Goal: Task Accomplishment & Management: Manage account settings

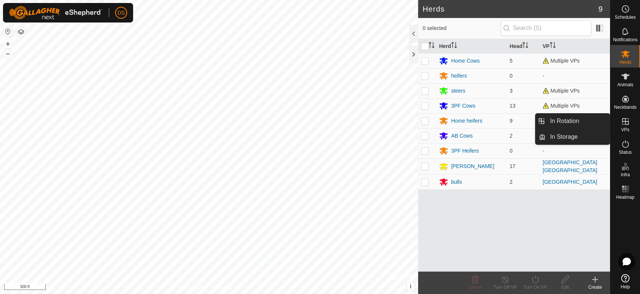
click at [627, 121] on icon at bounding box center [625, 121] width 7 height 7
click at [554, 121] on link "In Rotation" at bounding box center [578, 121] width 64 height 15
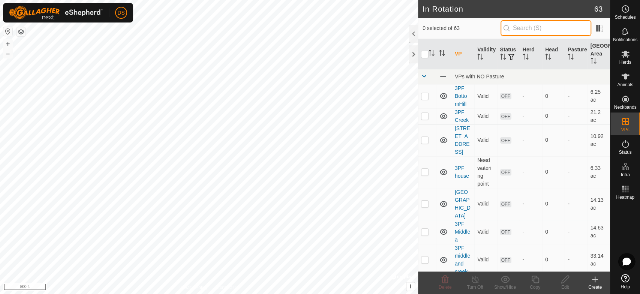
click at [518, 29] on input "text" at bounding box center [546, 28] width 91 height 16
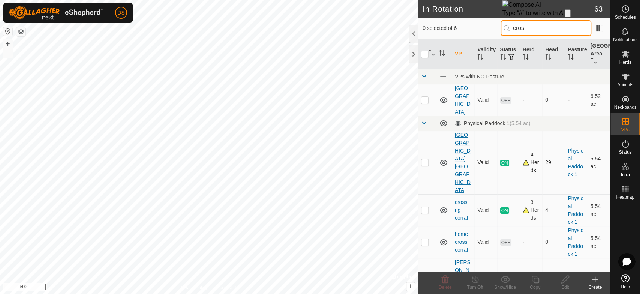
type input "cros"
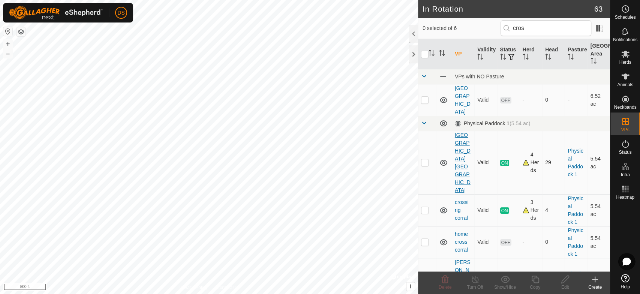
click at [464, 149] on link "[GEOGRAPHIC_DATA] [GEOGRAPHIC_DATA]" at bounding box center [463, 162] width 16 height 61
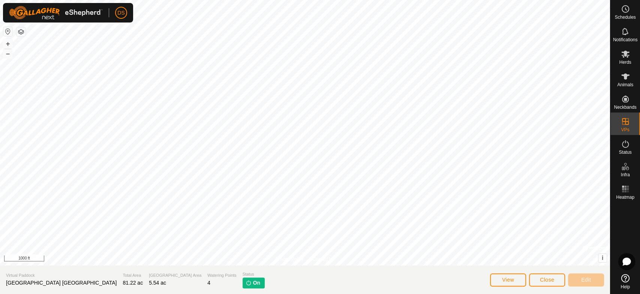
click at [342, 289] on div "Privacy Policy Contact Us + – ⇧ i © Mapbox , © OpenStreetMap , Improve this map…" at bounding box center [305, 147] width 610 height 294
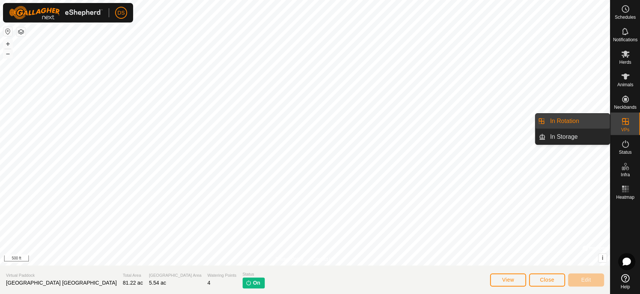
click at [577, 122] on link "In Rotation" at bounding box center [578, 121] width 64 height 15
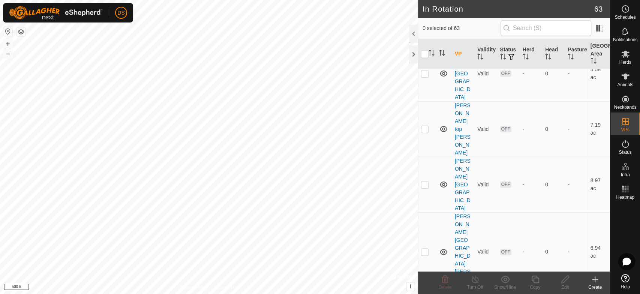
scroll to position [1350, 0]
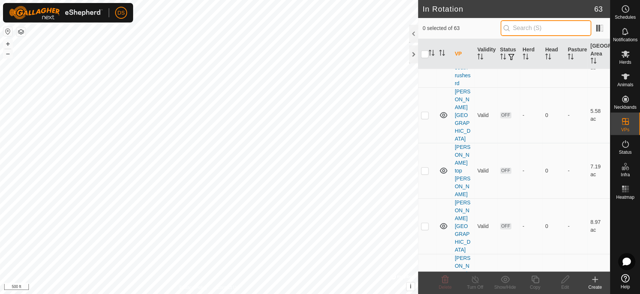
click at [515, 28] on input "text" at bounding box center [546, 28] width 91 height 16
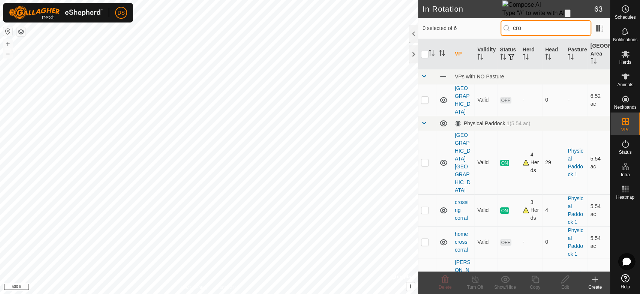
type input "cro"
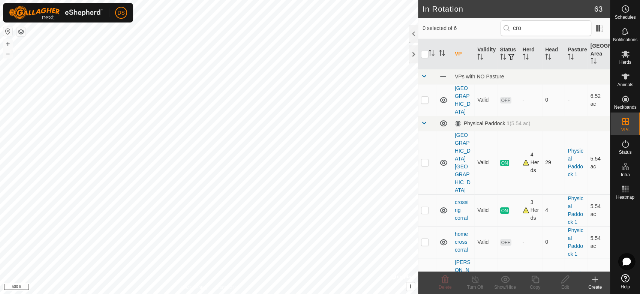
click at [424, 159] on p-checkbox at bounding box center [424, 162] width 7 height 6
checkbox input "true"
click at [534, 280] on icon at bounding box center [534, 279] width 7 height 7
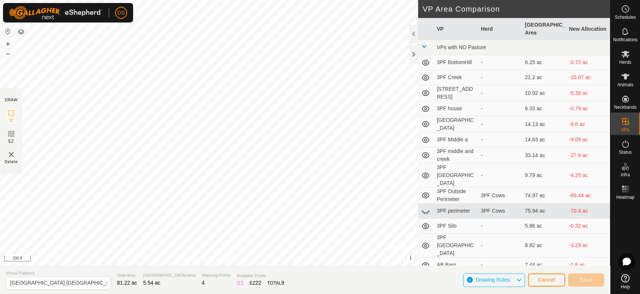
click at [492, 190] on div "DRAW IZ EZ Delete Privacy Policy Contact Us + – ⇧ i © Mapbox , © OpenStreetMap …" at bounding box center [305, 132] width 610 height 265
click at [319, 0] on html "DS Schedules Notifications Herds Animals Neckbands VPs Status Infra Heatmap Hel…" at bounding box center [320, 147] width 640 height 294
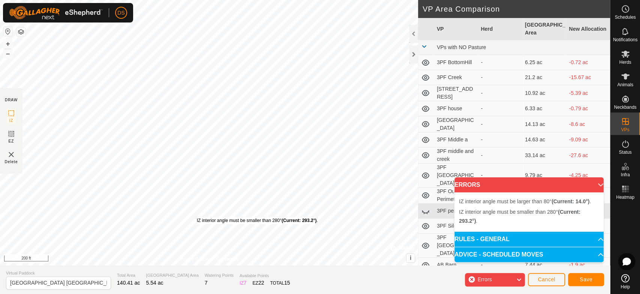
click at [197, 217] on div "IZ interior angle must be smaller than 280° (Current: 293.2°) ." at bounding box center [257, 220] width 121 height 7
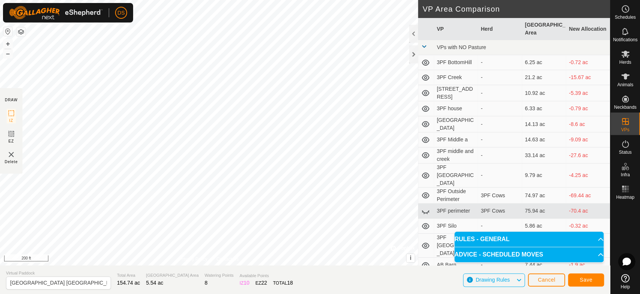
click at [0, 176] on html "DS Schedules Notifications Herds Animals Neckbands VPs Status Infra Heatmap Hel…" at bounding box center [320, 147] width 640 height 294
click at [7, 134] on icon at bounding box center [11, 133] width 9 height 9
click at [11, 135] on icon at bounding box center [11, 133] width 9 height 9
click at [12, 135] on icon at bounding box center [11, 133] width 9 height 9
drag, startPoint x: 99, startPoint y: 283, endPoint x: -16, endPoint y: 285, distance: 115.1
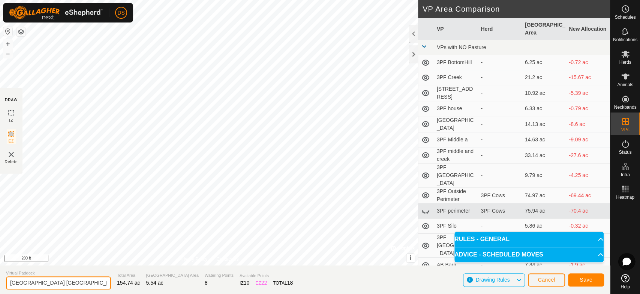
click at [0, 285] on html "DS Schedules Notifications Herds Animals Neckbands VPs Status Infra Heatmap Hel…" at bounding box center [320, 147] width 640 height 294
type input "total home"
click at [588, 276] on button "Save" at bounding box center [586, 279] width 36 height 13
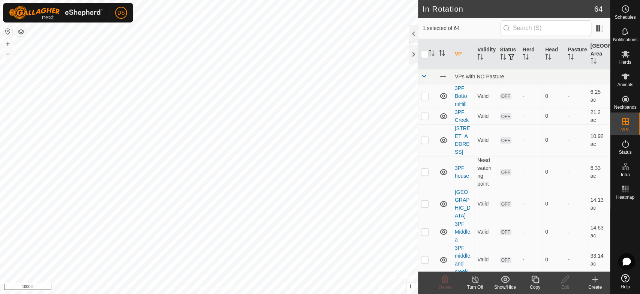
checkbox input "false"
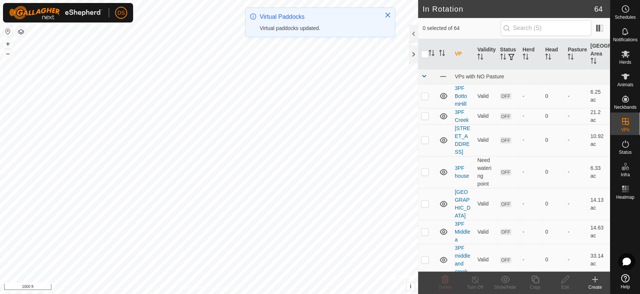
checkbox input "true"
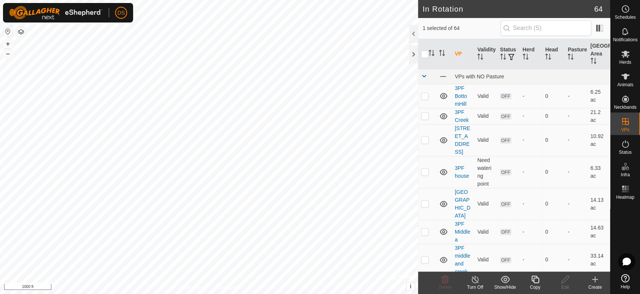
checkbox input "true"
checkbox input "false"
checkbox input "true"
click at [563, 279] on icon at bounding box center [565, 279] width 9 height 9
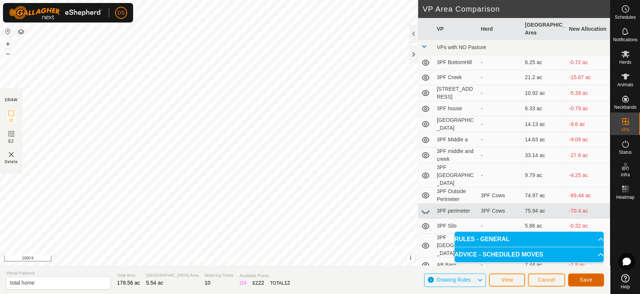
click at [583, 275] on button "Save" at bounding box center [586, 279] width 36 height 13
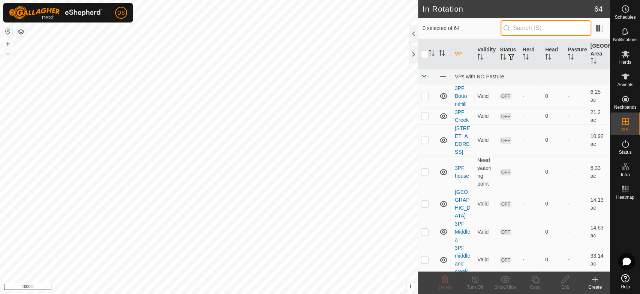
click at [526, 28] on input "text" at bounding box center [546, 28] width 91 height 16
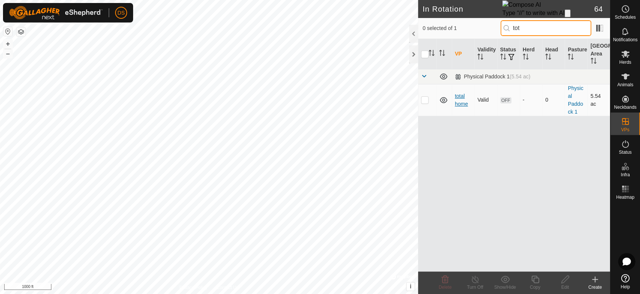
type input "tot"
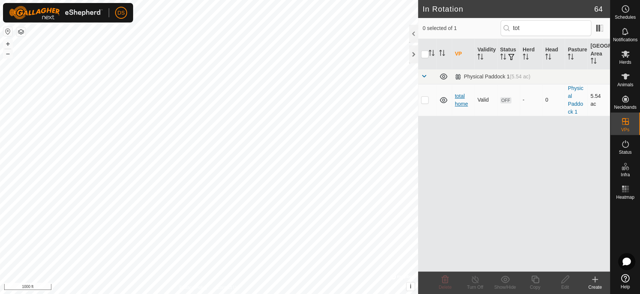
click at [459, 104] on link "total home" at bounding box center [461, 100] width 13 height 14
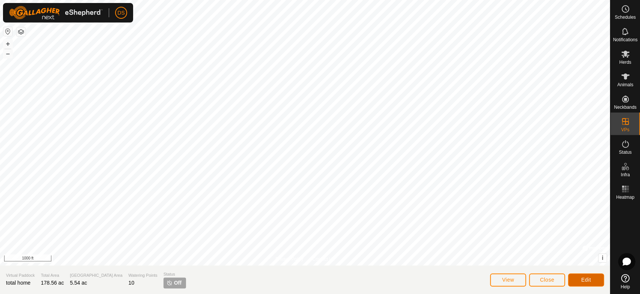
click at [581, 278] on span "Edit" at bounding box center [586, 280] width 10 height 6
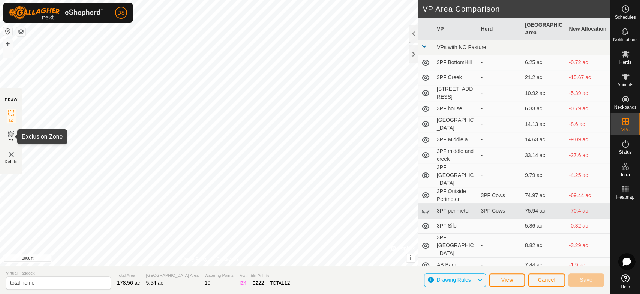
click at [12, 134] on icon at bounding box center [11, 133] width 9 height 9
click at [27, 294] on html "DS Schedules Notifications Herds Animals Neckbands VPs Status Infra Heatmap Hel…" at bounding box center [320, 147] width 640 height 294
click at [13, 136] on rect at bounding box center [11, 134] width 6 height 6
click at [0, 152] on html "DS Schedules Notifications Herds Animals Neckbands VPs Status Infra Heatmap Hel…" at bounding box center [320, 147] width 640 height 294
click at [10, 155] on img at bounding box center [11, 154] width 9 height 9
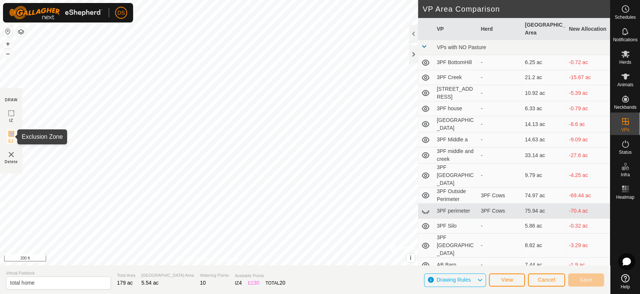
click at [8, 136] on icon at bounding box center [11, 133] width 9 height 9
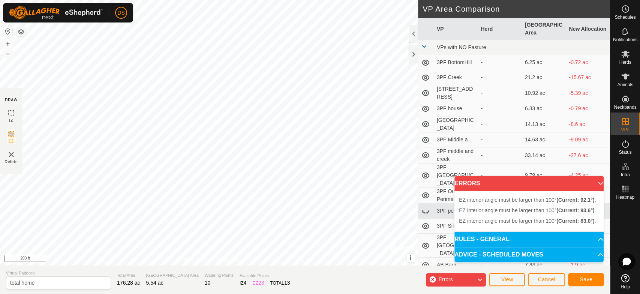
click at [212, 157] on div "EZ interior angle must be larger than 100° (Current: 93.6°) . + – ⇧ i © Mapbox …" at bounding box center [209, 132] width 418 height 265
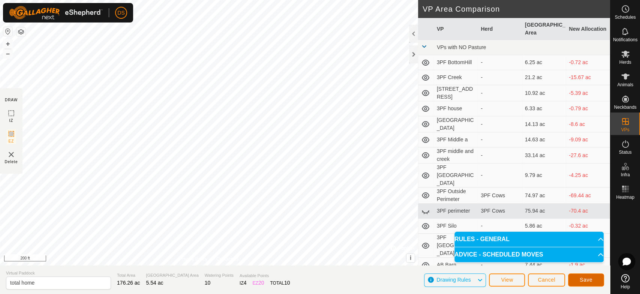
click at [583, 279] on span "Save" at bounding box center [586, 280] width 13 height 6
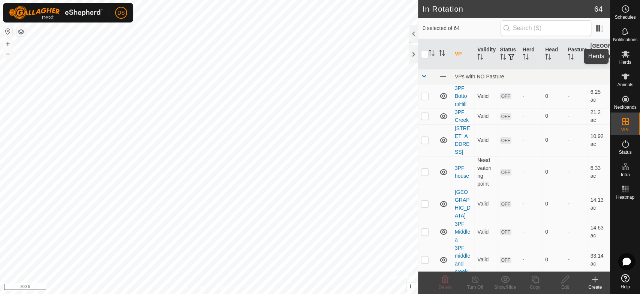
click at [623, 53] on icon at bounding box center [625, 53] width 9 height 9
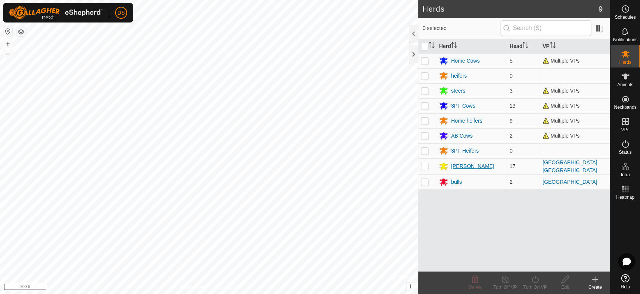
click at [450, 166] on div "[PERSON_NAME]" at bounding box center [471, 166] width 64 height 9
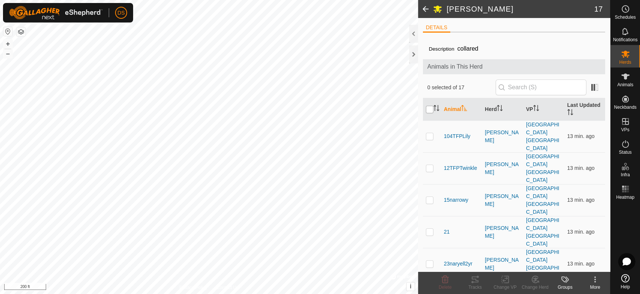
click at [427, 109] on input "checkbox" at bounding box center [429, 109] width 7 height 7
checkbox input "true"
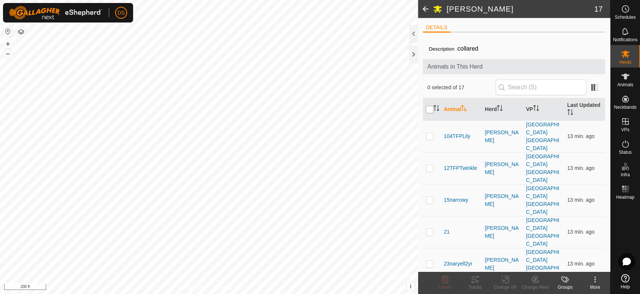
checkbox input "true"
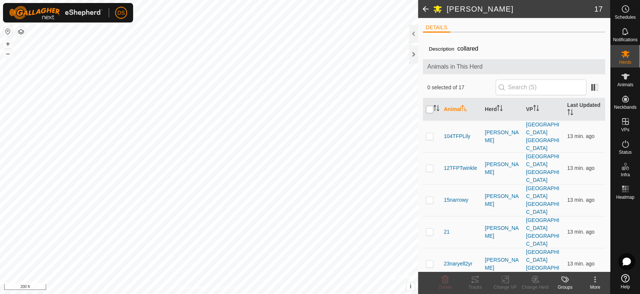
checkbox input "true"
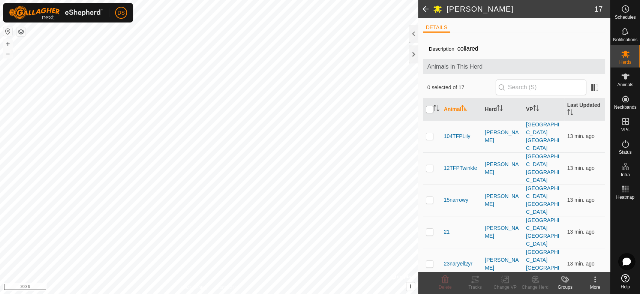
checkbox input "true"
click at [504, 279] on icon at bounding box center [505, 279] width 9 height 9
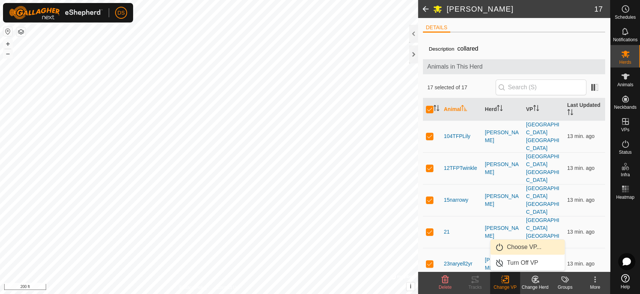
click at [510, 244] on link "Choose VP..." at bounding box center [527, 247] width 74 height 15
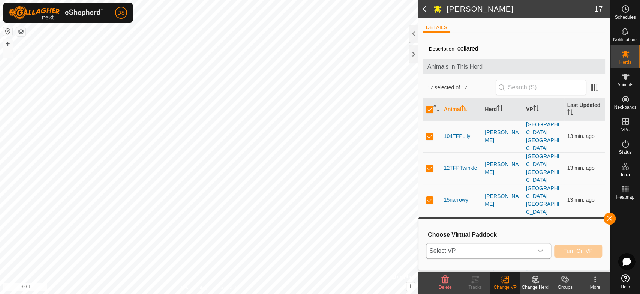
click at [455, 251] on span "Select VP" at bounding box center [479, 250] width 106 height 15
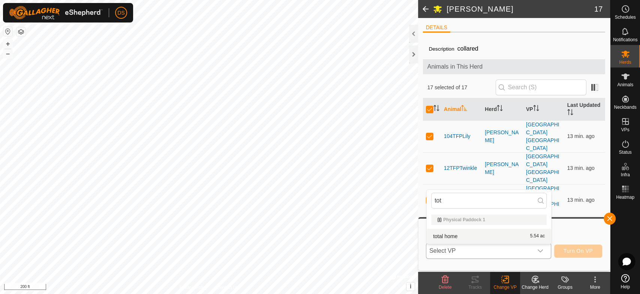
type input "tot"
click at [446, 235] on li "total home 5.54 ac" at bounding box center [489, 236] width 124 height 15
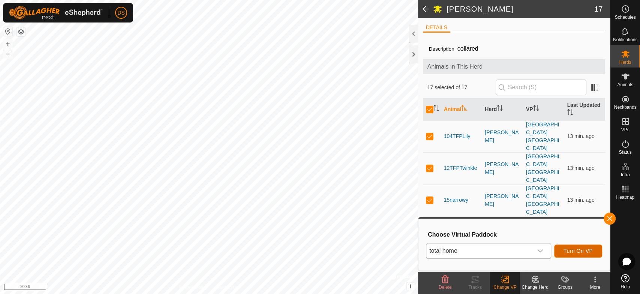
click at [574, 248] on span "Turn On VP" at bounding box center [578, 251] width 29 height 6
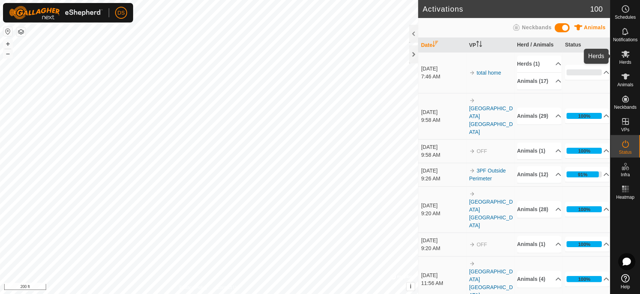
click at [624, 55] on icon at bounding box center [625, 53] width 9 height 9
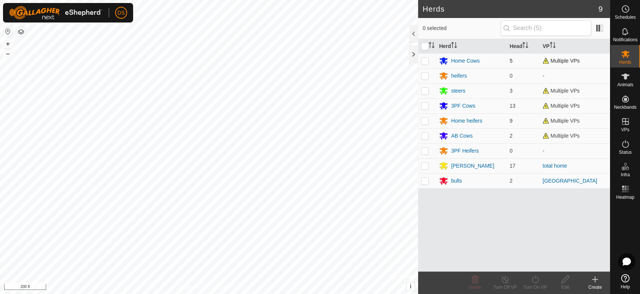
click at [424, 61] on p-checkbox at bounding box center [424, 61] width 7 height 6
checkbox input "true"
click at [424, 119] on p-checkbox at bounding box center [424, 121] width 7 height 6
checkbox input "true"
click at [502, 278] on icon at bounding box center [505, 279] width 9 height 9
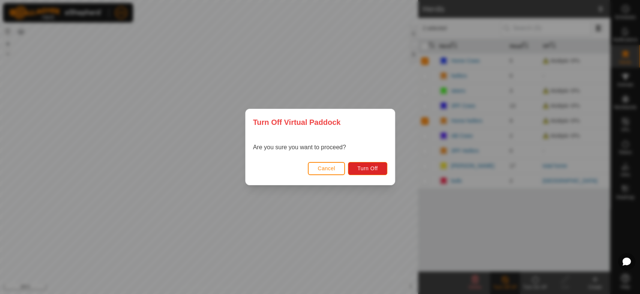
click at [311, 168] on button "Cancel" at bounding box center [326, 168] width 37 height 13
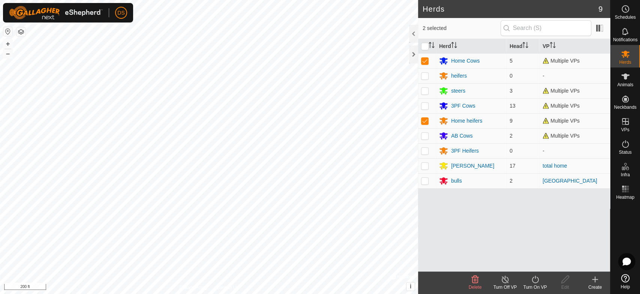
click at [532, 279] on icon at bounding box center [535, 279] width 7 height 7
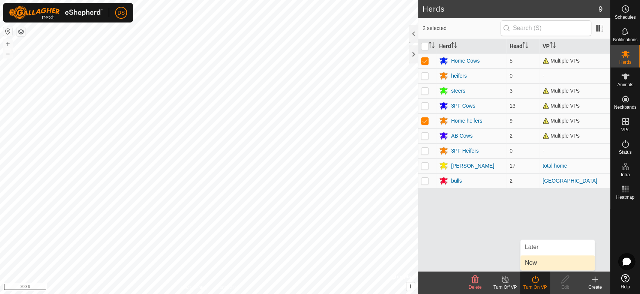
click at [528, 262] on link "Now" at bounding box center [557, 262] width 74 height 15
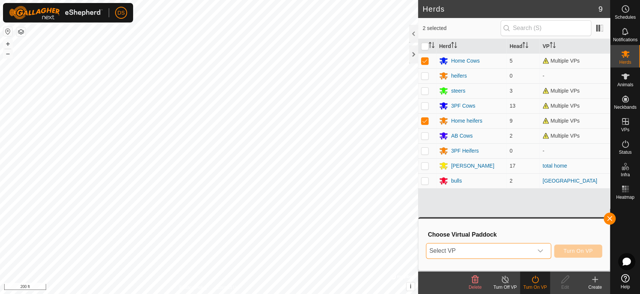
click at [468, 248] on span "Select VP" at bounding box center [479, 250] width 106 height 15
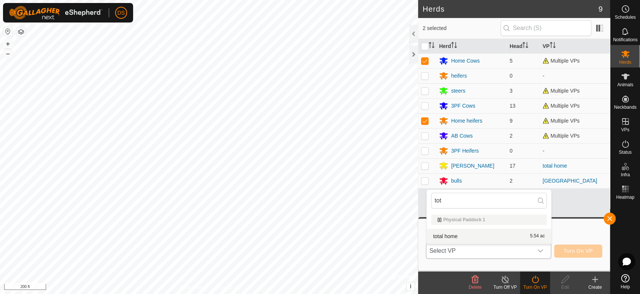
type input "tot"
click at [456, 235] on li "total home 5.54 ac" at bounding box center [489, 236] width 124 height 15
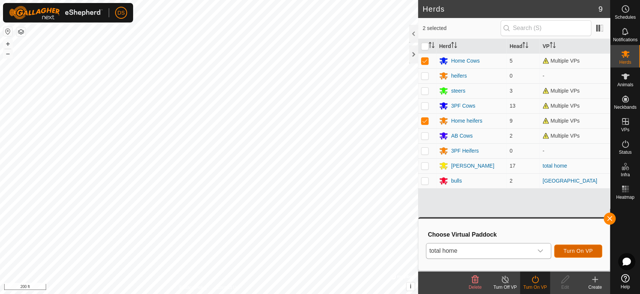
click at [569, 251] on span "Turn On VP" at bounding box center [578, 251] width 29 height 6
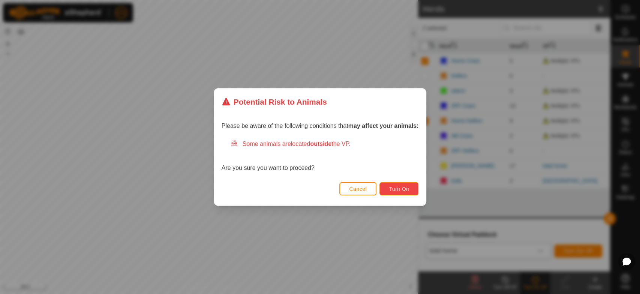
click at [405, 189] on span "Turn On" at bounding box center [399, 189] width 20 height 6
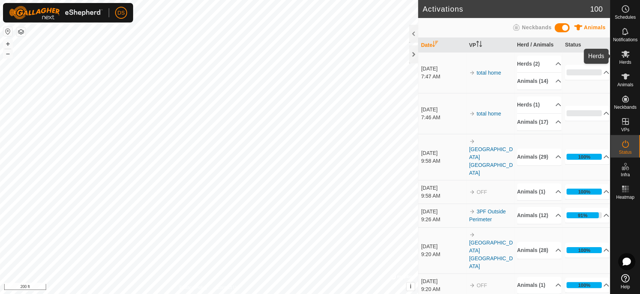
click at [624, 54] on icon at bounding box center [625, 54] width 8 height 7
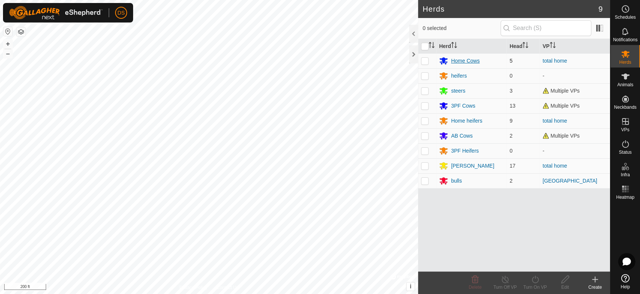
click at [470, 61] on div "Home Cows" at bounding box center [465, 61] width 28 height 8
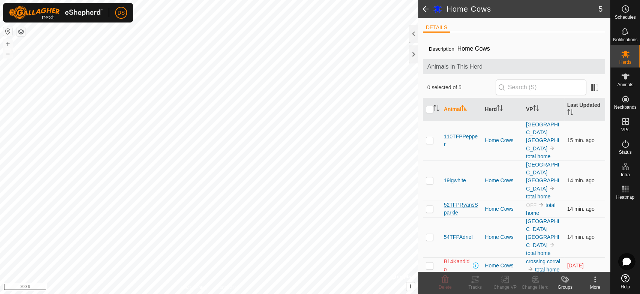
click at [452, 201] on span "52TFPRyansSparkle" at bounding box center [461, 209] width 35 height 16
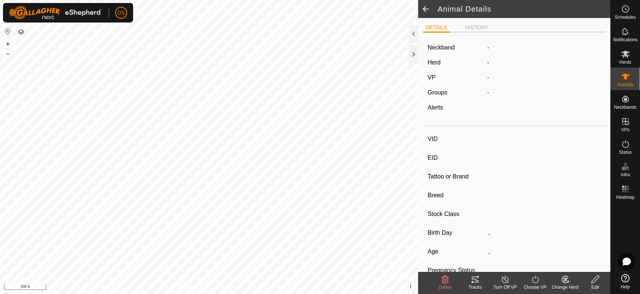
type input "52TFPRyansSparkle"
type input "-"
type input "TFP 02E"
type input "-"
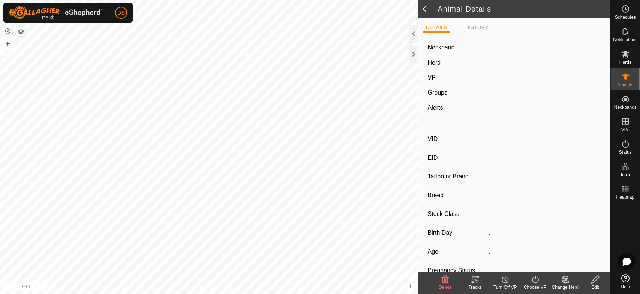
type input "07/2017"
type input "8 years 2 months"
type input "0 kg"
type input "-"
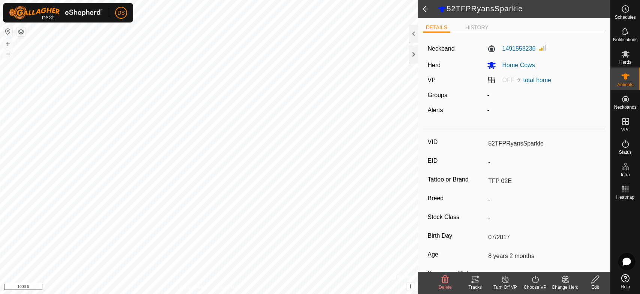
click at [564, 278] on icon at bounding box center [565, 279] width 5 height 4
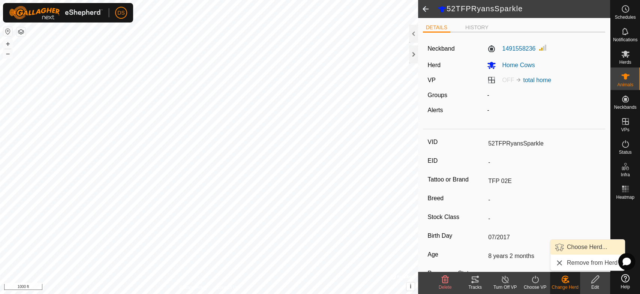
click at [576, 247] on link "Choose Herd..." at bounding box center [587, 247] width 74 height 15
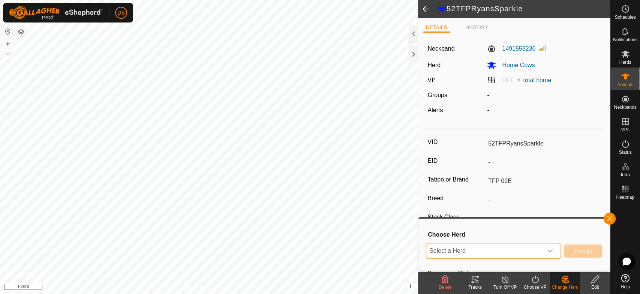
click at [440, 249] on span "Select a Herd" at bounding box center [484, 250] width 116 height 15
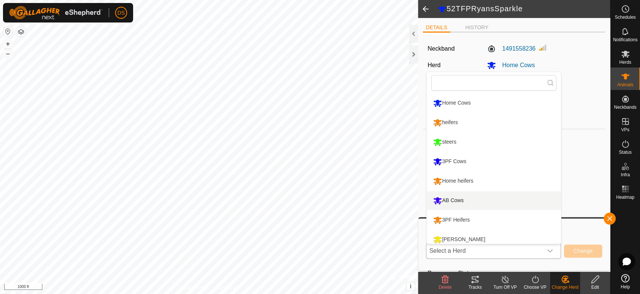
click at [450, 199] on li "AB Cows" at bounding box center [494, 200] width 134 height 19
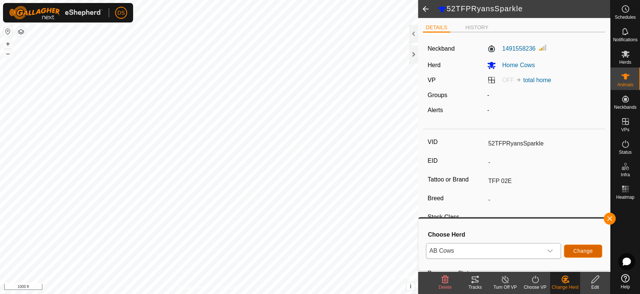
click at [579, 250] on span "Change" at bounding box center [582, 251] width 19 height 6
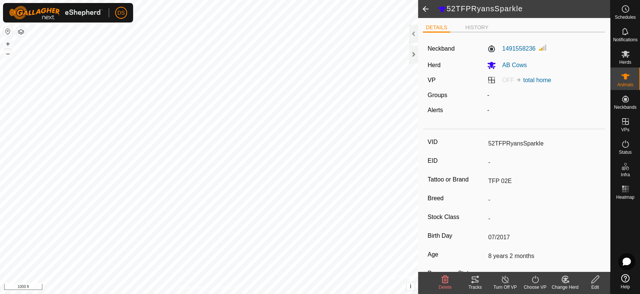
click at [445, 262] on div "52TFPRyansSparkle DETAILS HISTORY Neckband 1491558236 Herd AB Cows VP OFF total…" at bounding box center [305, 147] width 610 height 294
click at [432, 213] on div "52TFPRyansSparkle DETAILS HISTORY Neckband 1491558236 Herd AB Cows VP OFF total…" at bounding box center [305, 147] width 610 height 294
